Goal: Task Accomplishment & Management: Manage account settings

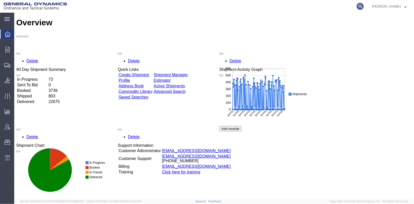
click at [363, 5] on icon at bounding box center [359, 6] width 7 height 7
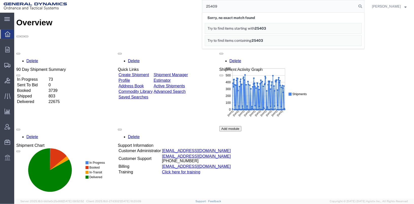
type input "25409"
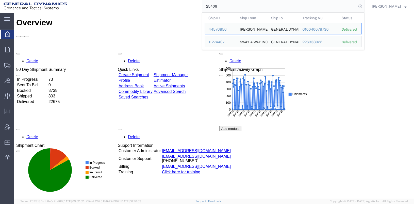
click at [363, 7] on icon at bounding box center [359, 6] width 7 height 7
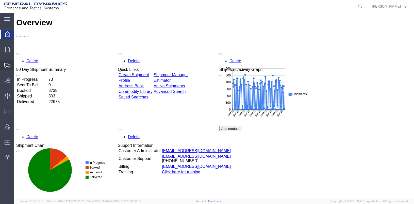
click at [17, 66] on span "Shipments" at bounding box center [16, 65] width 4 height 10
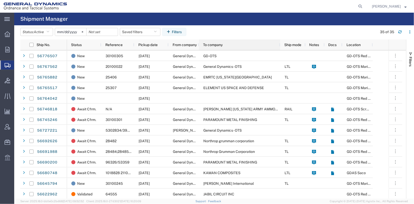
drag, startPoint x: 228, startPoint y: 46, endPoint x: 279, endPoint y: 53, distance: 51.1
click at [279, 53] on div "Ship No. Status Reference Pickup date From company To company Ship mode Notes D…" at bounding box center [212, 120] width 385 height 160
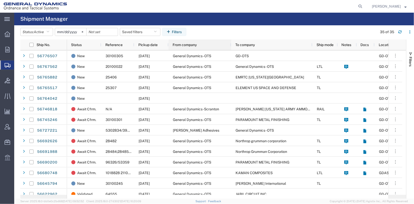
drag, startPoint x: 197, startPoint y: 44, endPoint x: 229, endPoint y: 47, distance: 32.1
click at [230, 47] on div at bounding box center [231, 45] width 2 height 11
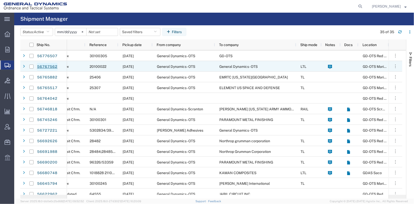
click at [45, 67] on link "56767562" at bounding box center [47, 67] width 21 height 8
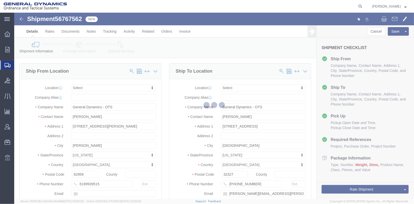
select select
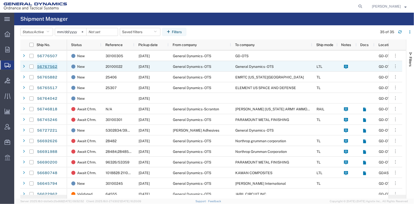
click at [50, 67] on link "56767562" at bounding box center [47, 67] width 21 height 8
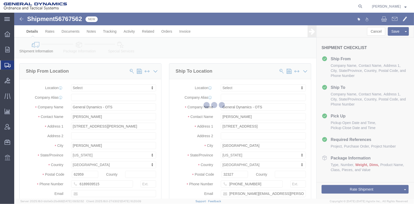
select select
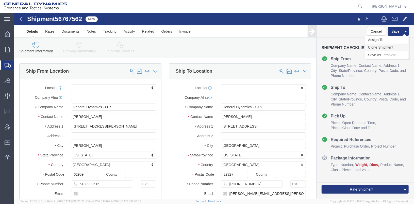
click link "Clone Shipment"
drag, startPoint x: 232, startPoint y: 102, endPoint x: 193, endPoint y: 96, distance: 39.5
click div "Location Select Select My Profile Location GD-OTS [GEOGRAPHIC_DATA] (Commerce) …"
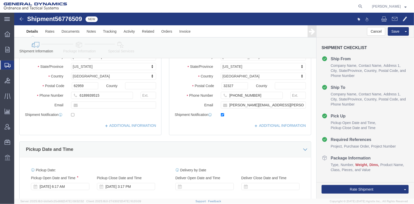
scroll to position [76, 0]
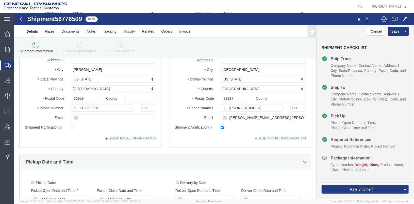
type input "[PERSON_NAME]"
drag, startPoint x: 262, startPoint y: 108, endPoint x: 203, endPoint y: 103, distance: 59.3
click div "[PERSON_NAME][EMAIL_ADDRESS][PERSON_NAME][DOMAIN_NAME]"
checkbox input "false"
click input "[PHONE_NUMBER]"
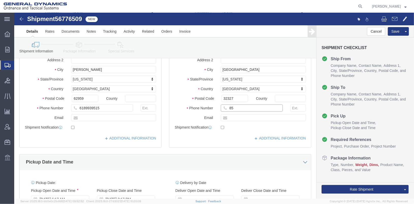
type input "8"
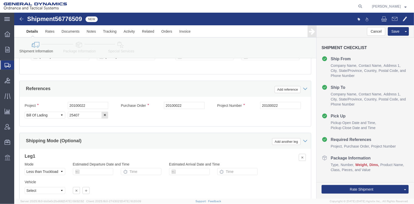
scroll to position [178, 0]
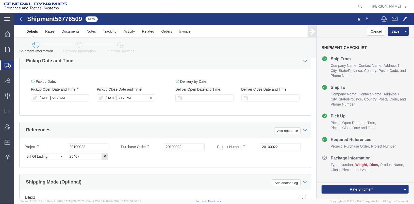
type input "[PHONE_NUMBER]"
click div "[DATE] 3:17 PM"
click div "[DATE] 6:17 AM"
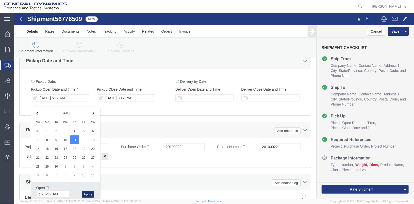
drag, startPoint x: 75, startPoint y: 180, endPoint x: 75, endPoint y: 177, distance: 2.8
click button "Apply"
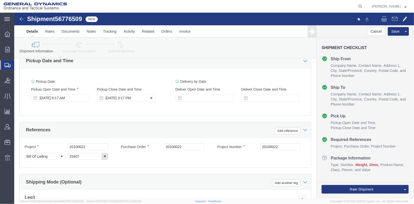
click div "[DATE] 3:17 PM"
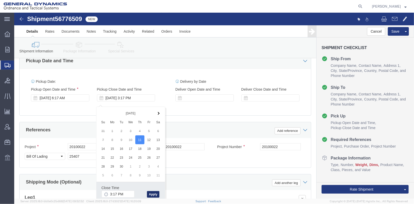
click button "Apply"
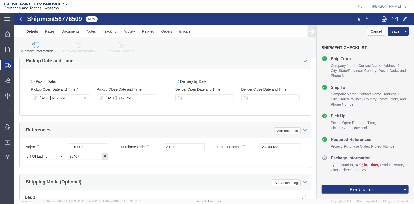
click div "[DATE] 6:17 AM"
click div "Pickup Date: Pickup Start Date Pickup Start Time Pickup Open Date and Time [DAT…"
click input "20100022"
type input "2"
drag, startPoint x: 81, startPoint y: 137, endPoint x: 52, endPoint y: 139, distance: 29.5
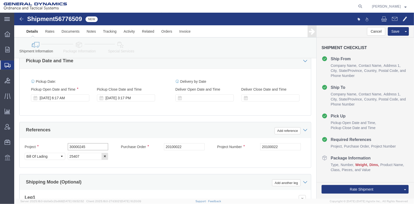
click div "Project 30000245"
type input "30000245"
click input "20100022"
type input "2"
paste input "30000245"
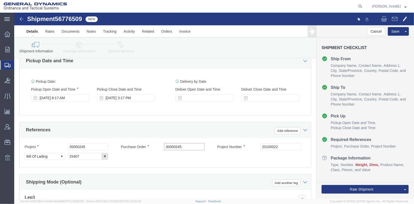
type input "30000245"
drag, startPoint x: 248, startPoint y: 140, endPoint x: 233, endPoint y: 142, distance: 15.8
click div "Project Number 20100022"
paste input "30000245"
type input "30000245"
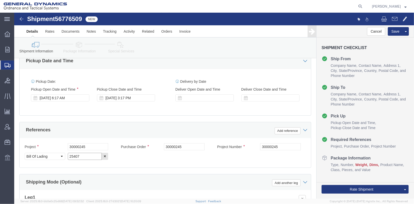
click input "25407"
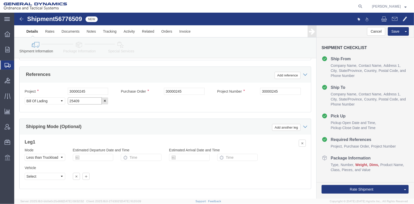
scroll to position [262, 0]
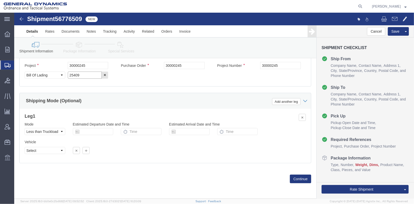
type input "25409"
click select "Select Air Less than Truckload Multi-Leg Ocean Freight Rail Small Parcel Truckl…"
select select "SMAL"
click select "Select Air Less than Truckload Multi-Leg Ocean Freight Rail Small Parcel Truckl…"
click button "Continue"
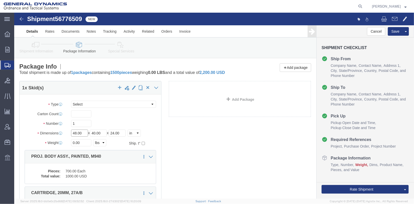
drag, startPoint x: 68, startPoint y: 125, endPoint x: 48, endPoint y: 128, distance: 20.3
click div "Dimensions Length 48.00 x Width 40.00 x Height 24.00 Select cm ft in"
drag, startPoint x: 90, startPoint y: 124, endPoint x: 75, endPoint y: 126, distance: 14.8
click div "Length x Width 40.00 x Height 24.00 Select cm ft in"
drag, startPoint x: 108, startPoint y: 125, endPoint x: 94, endPoint y: 126, distance: 13.8
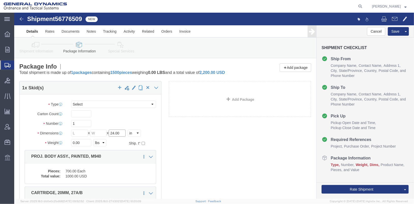
click div "Length x Width x Height 24.00 Select cm ft in"
click div "0.00 Select kgs lbs"
click select "Select Envelope Large Box Medium Box PAK Rack Small Box Tube Your Packaging"
select select "YRPK"
click select "Select Envelope Large Box Medium Box PAK Rack Small Box Tube Your Packaging"
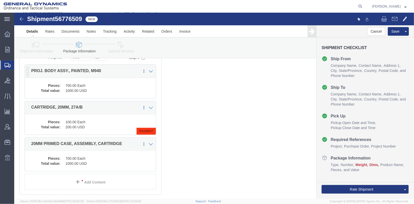
scroll to position [101, 0]
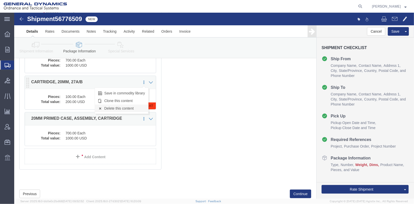
click link "Delete this content"
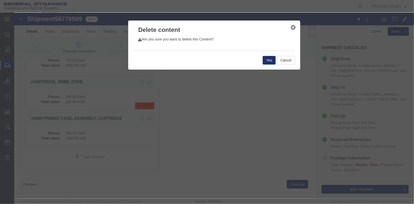
click button "Yes"
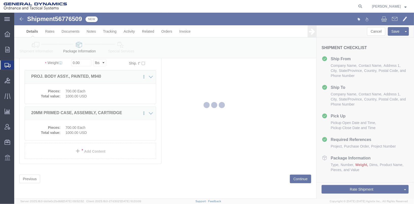
scroll to position [41, 0]
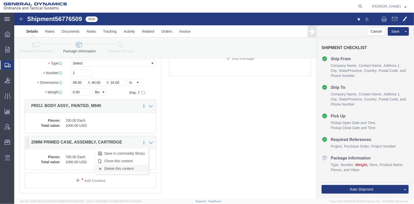
click link "Delete this content"
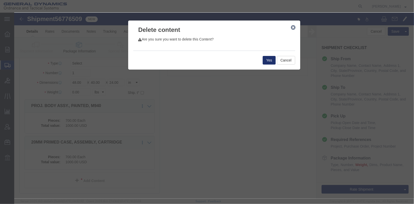
click button "Yes"
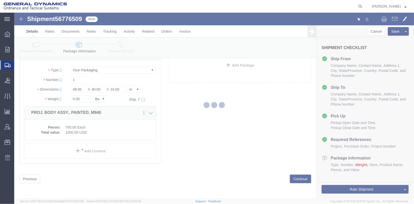
scroll to position [5, 0]
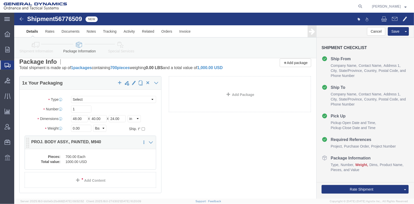
click dd "700.00 Each"
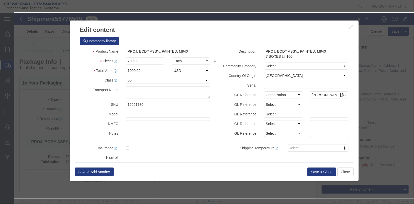
drag, startPoint x: 132, startPoint y: 92, endPoint x: 93, endPoint y: 90, distance: 38.3
click div "SKU 12551780"
type input "41001477"
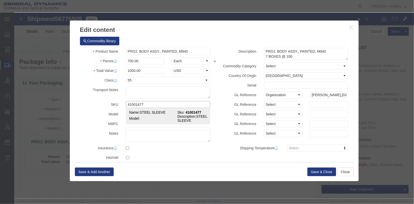
click td "Model:"
checkbox input "true"
select select "USD"
select select
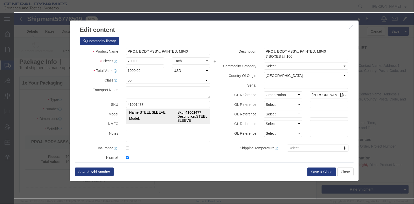
type input "STEEL SLEEVE"
type input "41001477"
type textarea "STEEL SLEEVE"
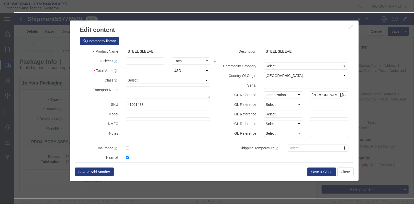
type input "41001477"
click input "text"
type input "1"
click div
click input "text"
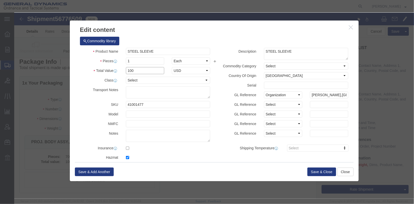
type input "100"
click div "Commodity library"
click textarea "PROJ. BODY ASSY., PAINTED, M940 7 BOXES @ 100"
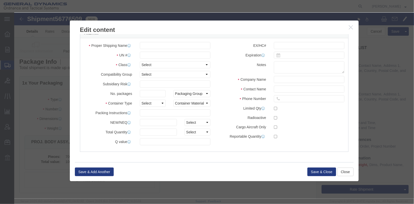
scroll to position [0, 0]
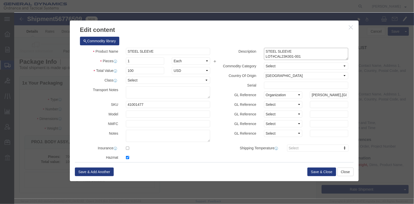
type textarea "STEEL SLEEVE LOT#CAL23K001-001"
click input "checkbox"
checkbox input "false"
click button "Save & Close"
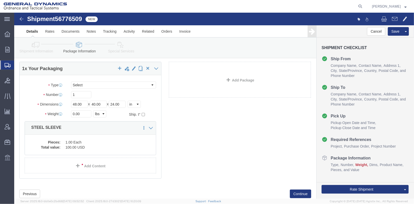
scroll to position [34, 0]
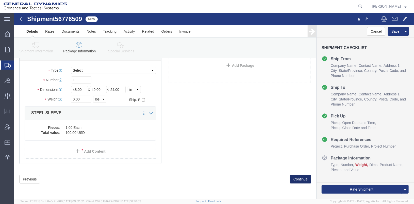
click button "Continue"
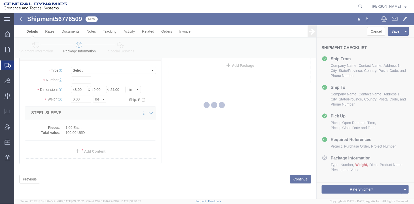
select select
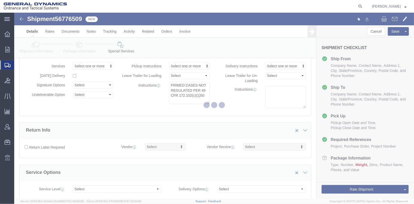
select select "DEPARTMENT"
select select "1763975"
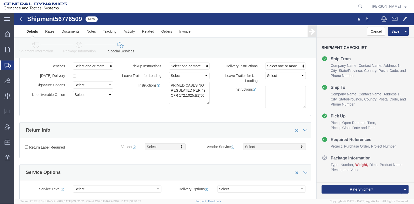
click link "Package Information"
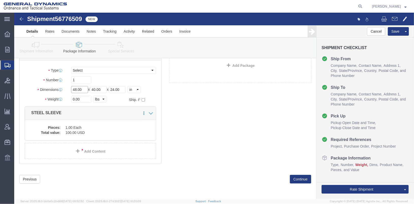
drag, startPoint x: 69, startPoint y: 78, endPoint x: 43, endPoint y: 76, distance: 26.4
click div "Dimensions Length 48.00 x Width 40.00 x Height 24.00 Select cm ft in"
drag, startPoint x: 93, startPoint y: 75, endPoint x: 64, endPoint y: 77, distance: 28.5
click div "Length x Width 40.00 x Height 24.00 Select cm ft in"
drag, startPoint x: 110, startPoint y: 78, endPoint x: 94, endPoint y: 76, distance: 15.8
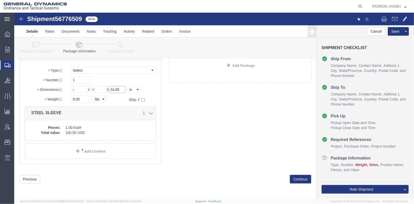
click div "Length x Width x Height 24.00 Select cm ft in"
click button "Continue"
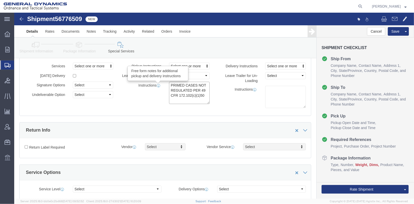
drag, startPoint x: 190, startPoint y: 82, endPoint x: 143, endPoint y: 72, distance: 49.1
click div "Instructions Free form notes for additional pickup and delivery instructions PR…"
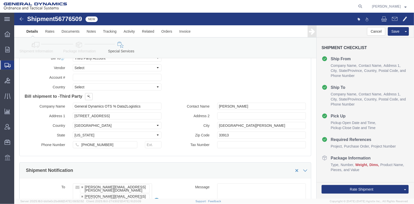
scroll to position [178, 0]
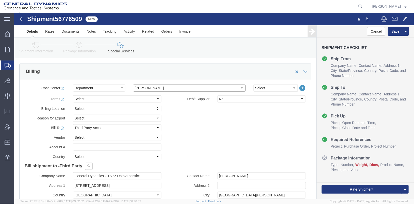
click select "Select [GEOGRAPHIC_DATA] [GEOGRAPHIC_DATA] [GEOGRAPHIC_DATA] [GEOGRAPHIC_DATA] …"
select select "1763983"
click select "Select [GEOGRAPHIC_DATA] [GEOGRAPHIC_DATA] [GEOGRAPHIC_DATA] [GEOGRAPHIC_DATA] …"
click select "Select Recipient Account Sender/Shipper Third Party Account"
select select "SHIP"
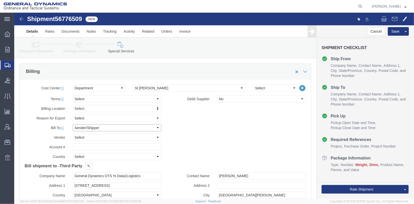
click select "Select Recipient Account Sender/Shipper Third Party Account"
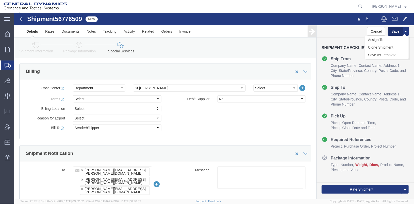
click button "Save"
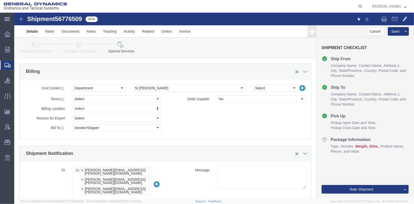
click at [18, 65] on span "Shipments" at bounding box center [16, 65] width 4 height 10
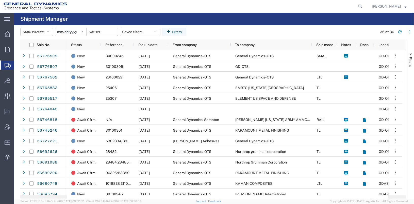
click at [0, 0] on span "Shipment Manager" at bounding box center [0, 0] width 0 height 0
click at [0, 0] on span "Create Shipment" at bounding box center [0, 0] width 0 height 0
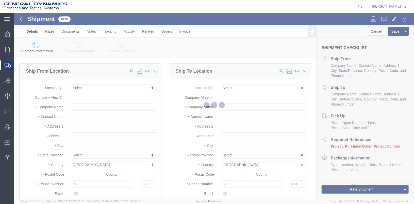
select select
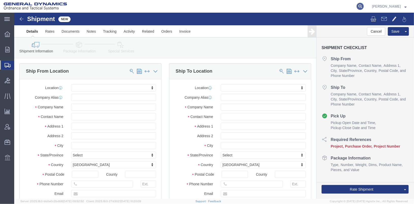
click at [363, 5] on icon at bounding box center [359, 6] width 7 height 7
type input "25245"
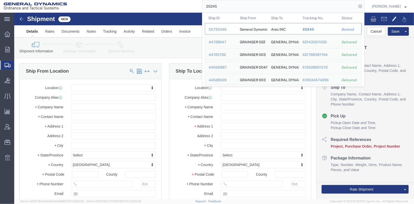
click at [225, 29] on div "55735346" at bounding box center [220, 29] width 24 height 5
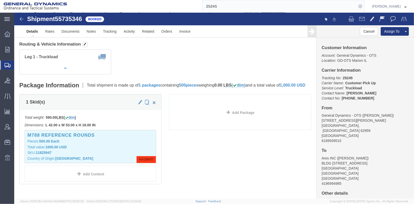
scroll to position [76, 0]
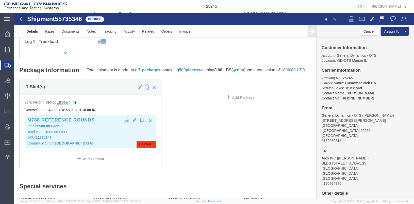
click div "M788 REFERENCE ROUNDS Pieces: 500.00 Each Total value: 1000.00 USD SKU: 1182594…"
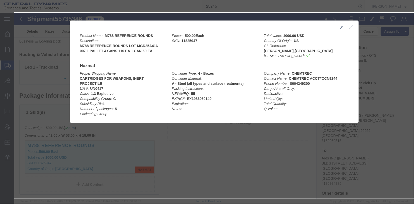
scroll to position [51, 0]
click icon "button"
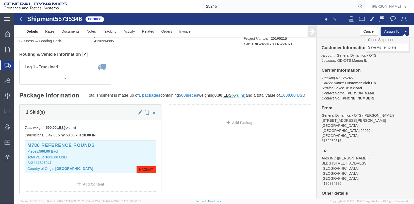
click link "Clone Shipment"
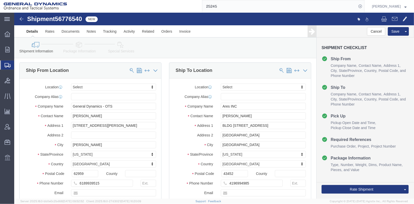
scroll to position [0, 0]
click input "Ares INC"
type input "A"
click input "text"
type input "p"
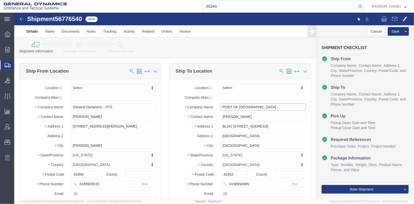
type input "PORT OF [GEOGRAPHIC_DATA]"
click input "[PERSON_NAME]"
type input "E"
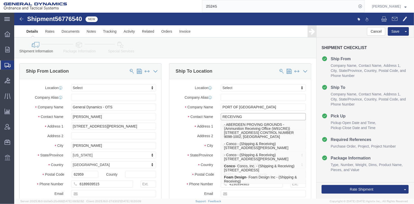
type input "RECEIVING"
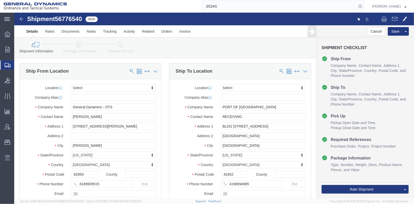
click label "Address 1"
drag, startPoint x: 251, startPoint y: 114, endPoint x: 200, endPoint y: 110, distance: 51.1
click div "Address [STREET_ADDRESS]"
drag, startPoint x: 258, startPoint y: 123, endPoint x: 175, endPoint y: 121, distance: 83.5
click div "Address [STREET_ADDRESS]"
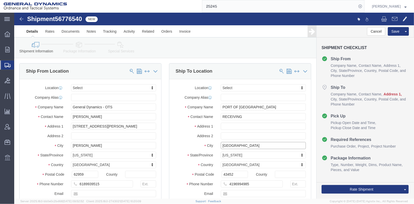
drag, startPoint x: 223, startPoint y: 134, endPoint x: 181, endPoint y: 134, distance: 41.6
click div "City [GEOGRAPHIC_DATA]"
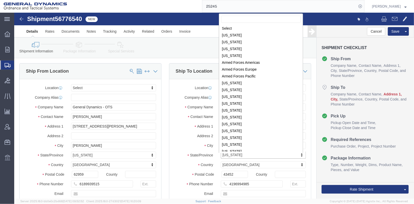
scroll to position [145, 0]
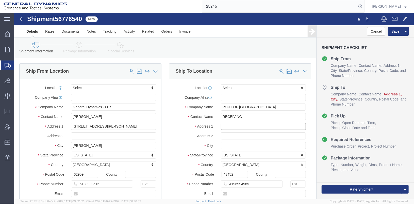
click input "text"
type input "[STREET_ADDRESS]"
click input "text"
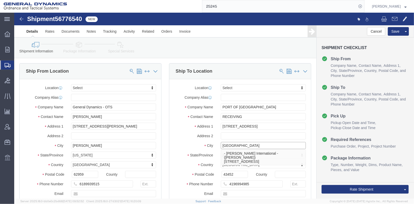
type input "[GEOGRAPHIC_DATA]"
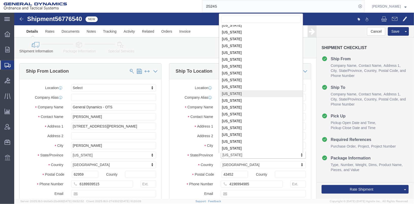
scroll to position [216, 0]
select select "SC"
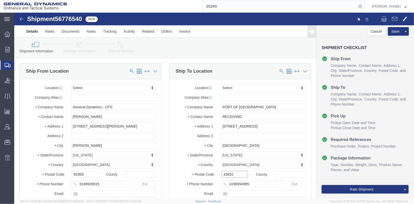
drag, startPoint x: 218, startPoint y: 162, endPoint x: 201, endPoint y: 161, distance: 17.6
click div "Postal Code 43452"
type input "29401"
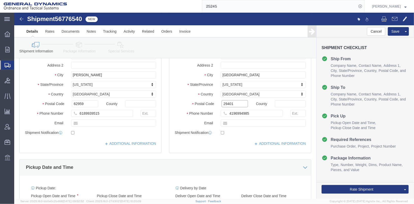
scroll to position [76, 0]
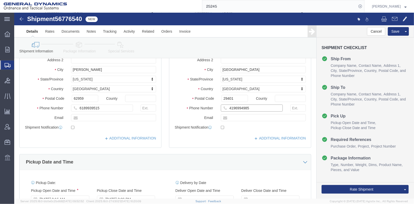
click input "4196994985"
type input "4"
paste input "843) 958-8298"
click input "843) 958-8298"
type input "[PHONE_NUMBER]"
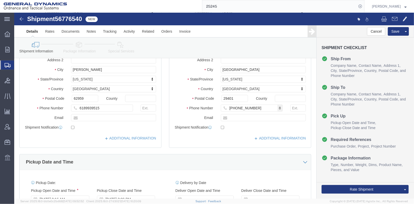
click div "Location Select Select My Profile Location GD-OTS [GEOGRAPHIC_DATA] (Commerce) …"
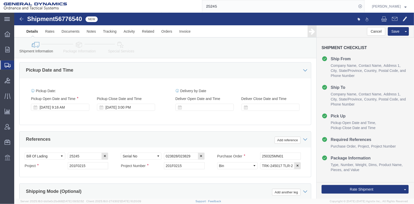
scroll to position [178, 0]
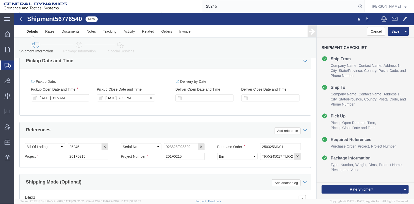
click div "[DATE] 3:00 PM"
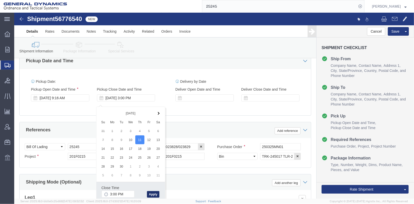
click button "Apply"
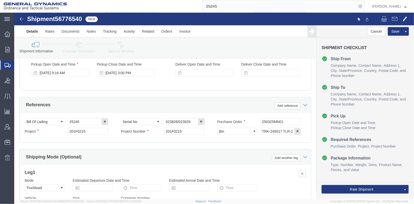
scroll to position [228, 0]
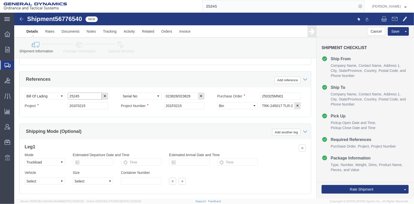
click input "25245"
type input "25403"
click input "023828/023829"
click input "024894/023829"
type input "024894/024895"
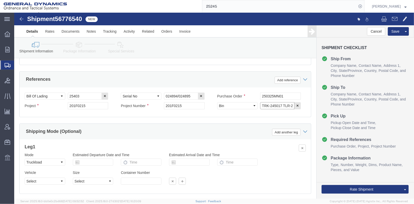
click input "TRK-245017 TLR-224071"
click input "TRK-TLR-224071"
type input "TRK-TLR-"
click div "Project Number 201F0215"
click input "201F0215"
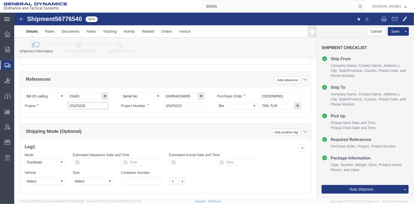
drag, startPoint x: 71, startPoint y: 95, endPoint x: 46, endPoint y: 97, distance: 25.2
click div "Project 201F0220"
type input "201F0220"
drag, startPoint x: 61, startPoint y: 98, endPoint x: 92, endPoint y: 112, distance: 34.4
click div "Ship From Location Location Select Select My Profile Location [GEOGRAPHIC_DATA]…"
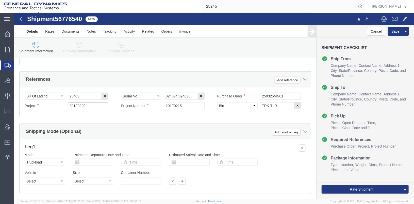
drag, startPoint x: 74, startPoint y: 96, endPoint x: 47, endPoint y: 96, distance: 27.4
click div "Project 201F0220"
drag, startPoint x: 173, startPoint y: 99, endPoint x: 136, endPoint y: 97, distance: 36.9
click div "Project Number 201F0215"
paste input "201F0220"
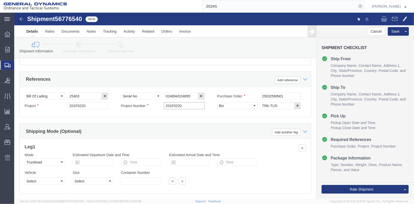
type input "201F0220"
click input "250325MN01"
type input "2"
type input "911610"
click div "Select Account Type Activity ID Airline Appointment Number ASN Batch Request # …"
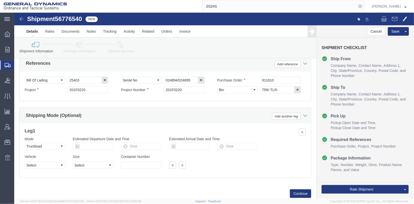
scroll to position [262, 0]
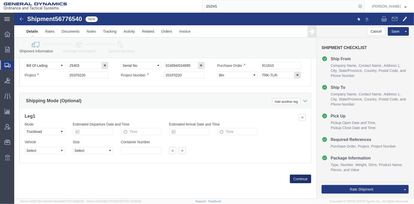
click button "Continue"
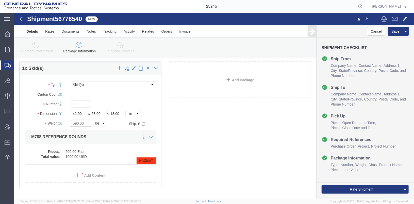
drag, startPoint x: 71, startPoint y: 113, endPoint x: 50, endPoint y: 117, distance: 21.6
click div "Weight 590.00 Select kgs lbs Ship. t°"
type input "1227"
drag, startPoint x: 68, startPoint y: 106, endPoint x: 54, endPoint y: 104, distance: 14.1
click div "Length 42.00 x Width 53.00 x Height 18.00 Select cm ft in"
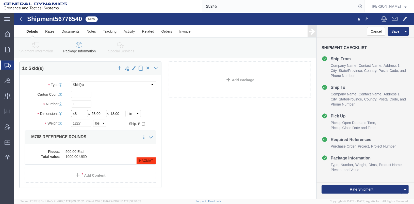
type input "48"
type input "40"
drag, startPoint x: 103, startPoint y: 103, endPoint x: 90, endPoint y: 101, distance: 13.1
click div "Package Type Select Bale(s) Basket(s) Bolt(s) Bottle(s) Buckets Bulk Bundle(s) …"
type input "24"
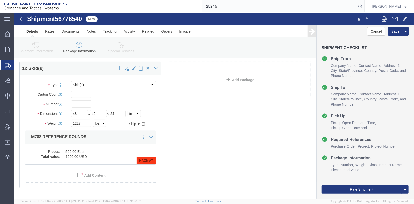
click div "1 x Skid(s) Package Type Select Bale(s) Basket(s) Bolt(s) Bottle(s) Buckets Bul…"
click dd "500.00 Each"
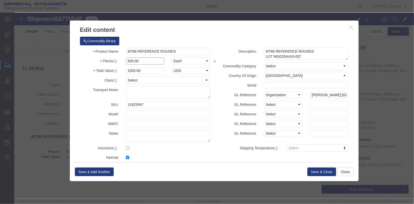
drag, startPoint x: 132, startPoint y: 50, endPoint x: 95, endPoint y: 46, distance: 37.7
click div "Pieces Number of pieces inside all the packages 500.00 Select Bag Barrels 100Bo…"
type input "1000"
type input "2000"
click div "Pieces 1000 Select Bag Barrels 100Board Feet Bottle Box Blister Pack Carats Can…"
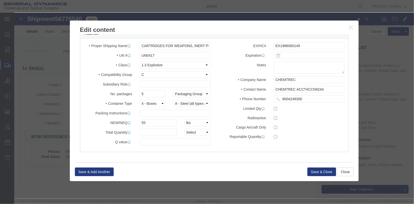
scroll to position [149, 0]
drag, startPoint x: 132, startPoint y: 81, endPoint x: 121, endPoint y: 79, distance: 10.6
click div "5"
type input "10"
click label "No. packages"
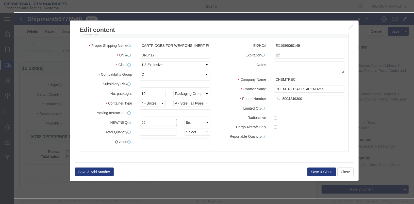
drag, startPoint x: 135, startPoint y: 111, endPoint x: 109, endPoint y: 109, distance: 26.7
click div "NEW/NEQ 55 Select kgs lbs"
type input "110"
click label "No. packages"
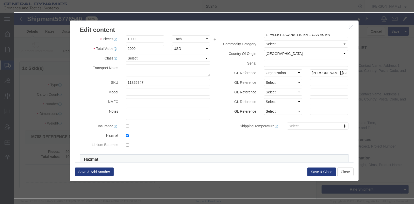
scroll to position [0, 0]
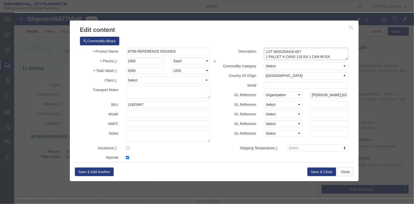
click textarea "M788 REFERENCE ROUNDS LOT MGD25A416-007 1 PALLET 4 CANS 110 EA 1 CAN 60 EA"
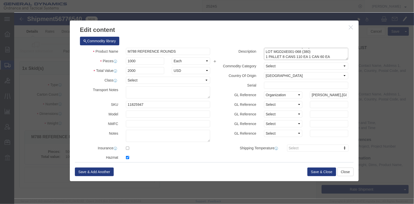
click textarea "M788 REFERENCE ROUNDS LOT MGD25A416-007 1 PALLET 4 CANS 110 EA 1 CAN 60 EA"
type textarea "M788 REFERENCE ROUNDS LOT OLM14F049-012 (620) LOT MGD24E001-068 (380) 1 PALLET …"
click button "Save & Close"
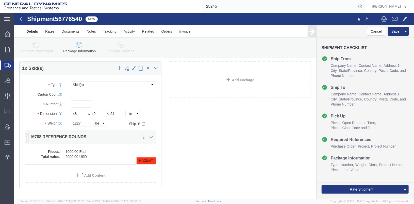
click div "Pieces: 1000.00 Each Total value: 2000.00 USD HAZMAT"
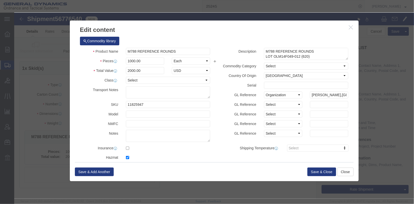
scroll to position [15, 0]
click textarea "M788 REFERENCE ROUNDS LOT OLM14F049-012 (620) LOT MGD24E001-068 (380) 1 PALLET …"
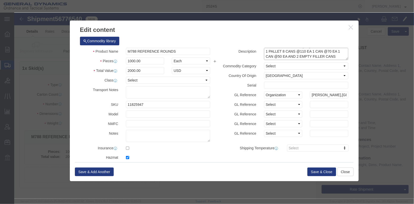
click textarea "M788 REFERENCE ROUNDS LOT OLM14F049-012 (620) LOT MGD24E001-068 (380) 1 PALLET …"
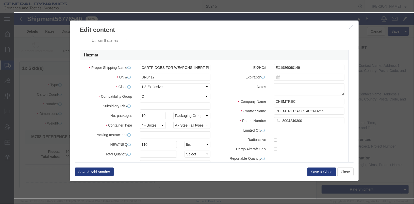
scroll to position [149, 0]
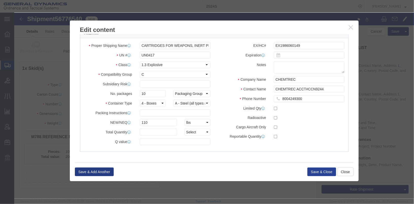
type textarea "M788 REFERENCE ROUNDS LOT OLM14F049-012 (620) LOT MGD24E001-068 (380) 1 PALLET …"
click button "Save & Close"
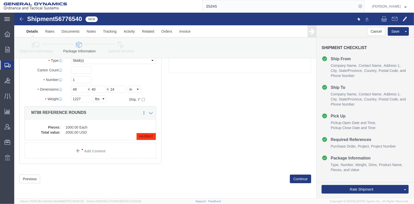
scroll to position [49, 0]
click button "Continue"
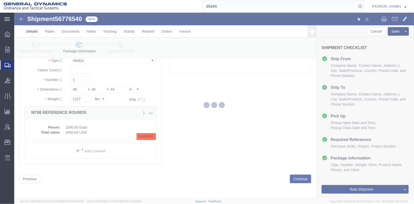
select select
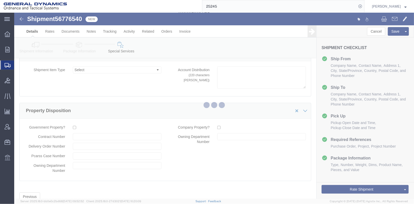
select select "DEPARTMENT"
select select "1763975"
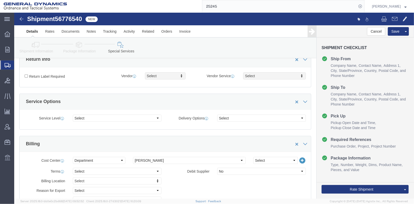
scroll to position [127, 0]
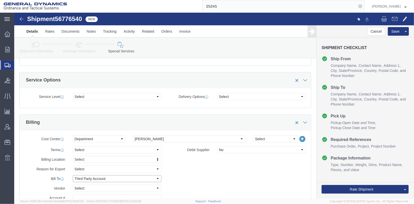
click select "Select Recipient Account Sender/Shipper Third Party Account"
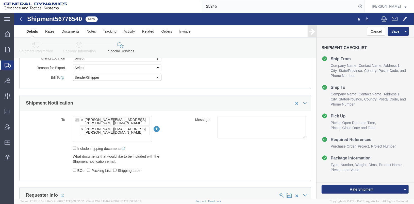
click select "Select Recipient Account Sender/Shipper Third Party Account"
select select "THRD"
click select "Select Recipient Account Sender/Shipper Third Party Account"
select select
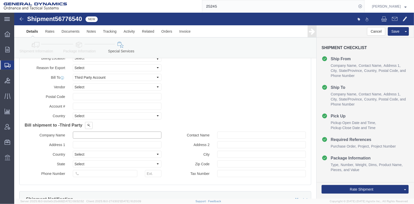
click input "text"
type input "O"
type input "TOTAL LOGISTICS RESOURCE INC."
type input "[STREET_ADDRESS]"
click select "Select [GEOGRAPHIC_DATA] [GEOGRAPHIC_DATA] [GEOGRAPHIC_DATA] [GEOGRAPHIC_DATA] …"
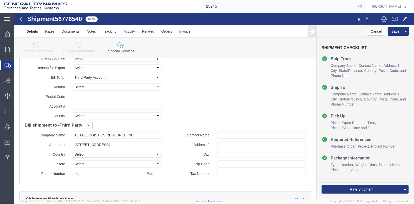
click select "Select [GEOGRAPHIC_DATA] [GEOGRAPHIC_DATA] [GEOGRAPHIC_DATA] [GEOGRAPHIC_DATA] …"
select select "US"
click select "Select [GEOGRAPHIC_DATA] [GEOGRAPHIC_DATA] [GEOGRAPHIC_DATA] [GEOGRAPHIC_DATA] …"
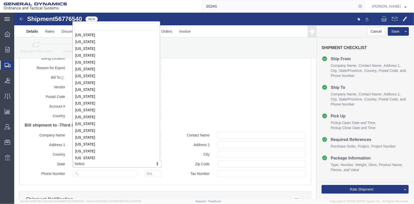
scroll to position [263, 0]
select select "WA"
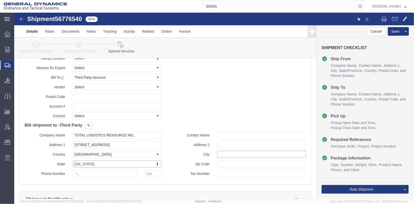
click input "text"
type input "[GEOGRAPHIC_DATA]"
click input "text"
type input "98684"
click input "text"
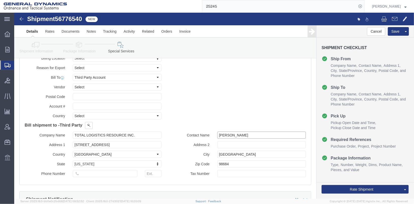
type input "[PERSON_NAME]"
click input "text"
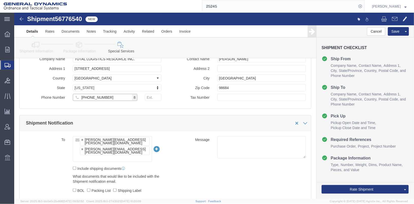
scroll to position [152, 0]
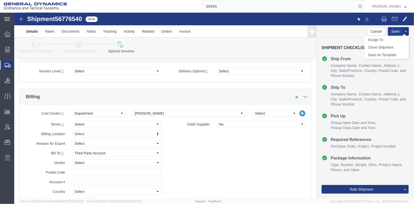
type input "[PHONE_NUMBER]"
click button "Save"
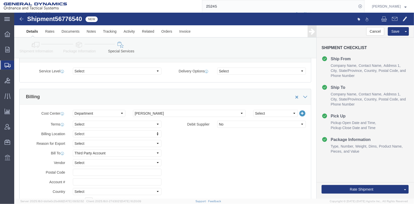
click icon
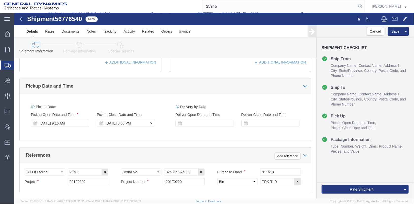
click div "[DATE] 3:00 PM"
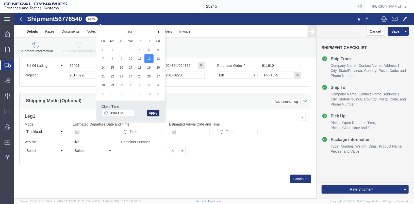
click button "Apply"
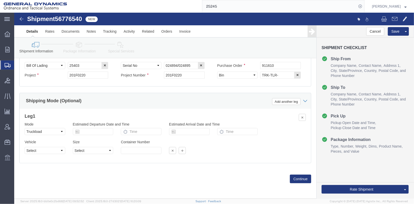
scroll to position [186, 0]
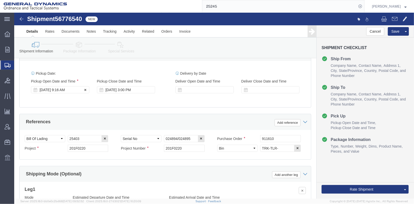
click div "[DATE] 9:16 AM"
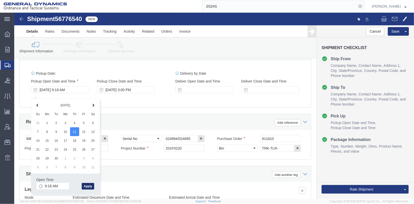
click button "Apply"
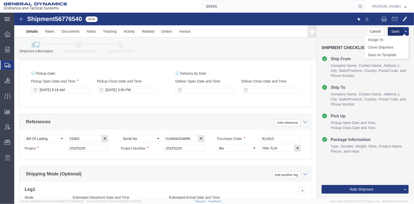
click button "Save"
